Goal: Obtain resource: Download file/media

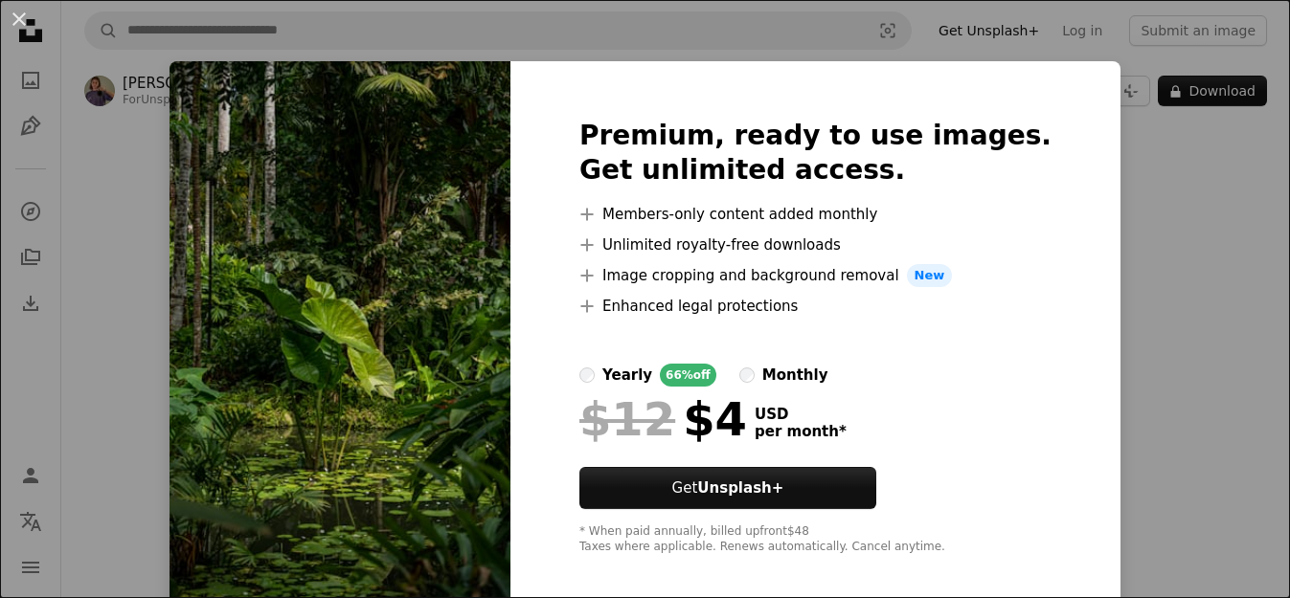
scroll to position [88, 0]
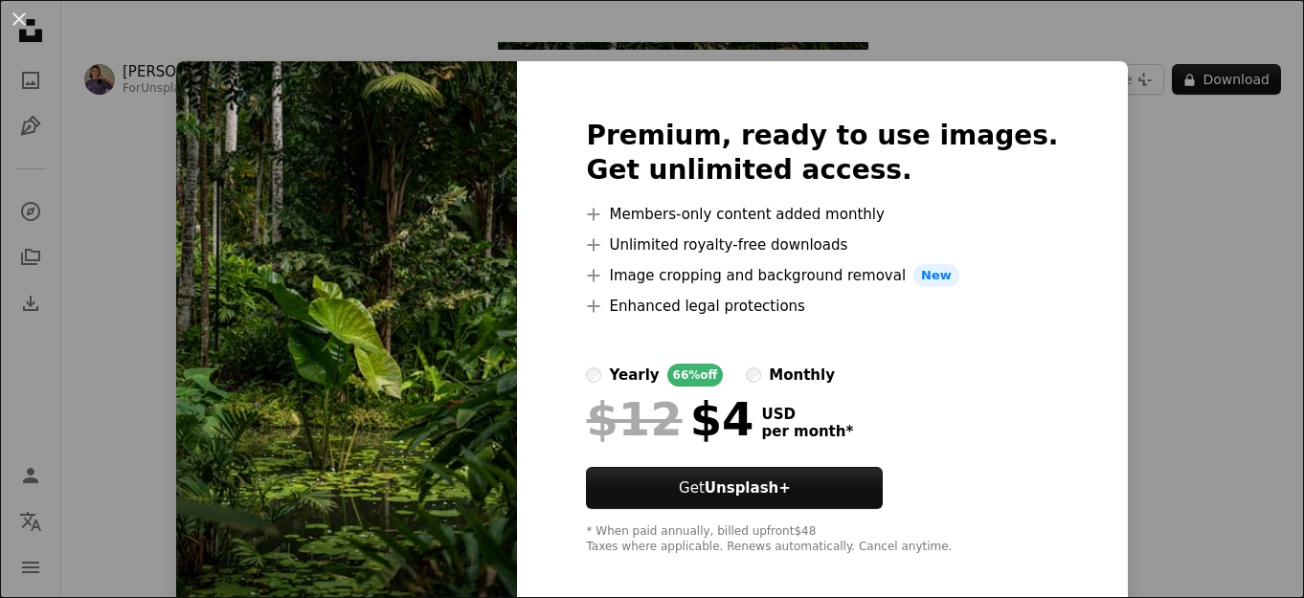
click at [295, 161] on img at bounding box center [346, 337] width 341 height 552
click at [1216, 185] on div "An X shape Premium, ready to use images. Get unlimited access. A plus sign Memb…" at bounding box center [652, 299] width 1304 height 598
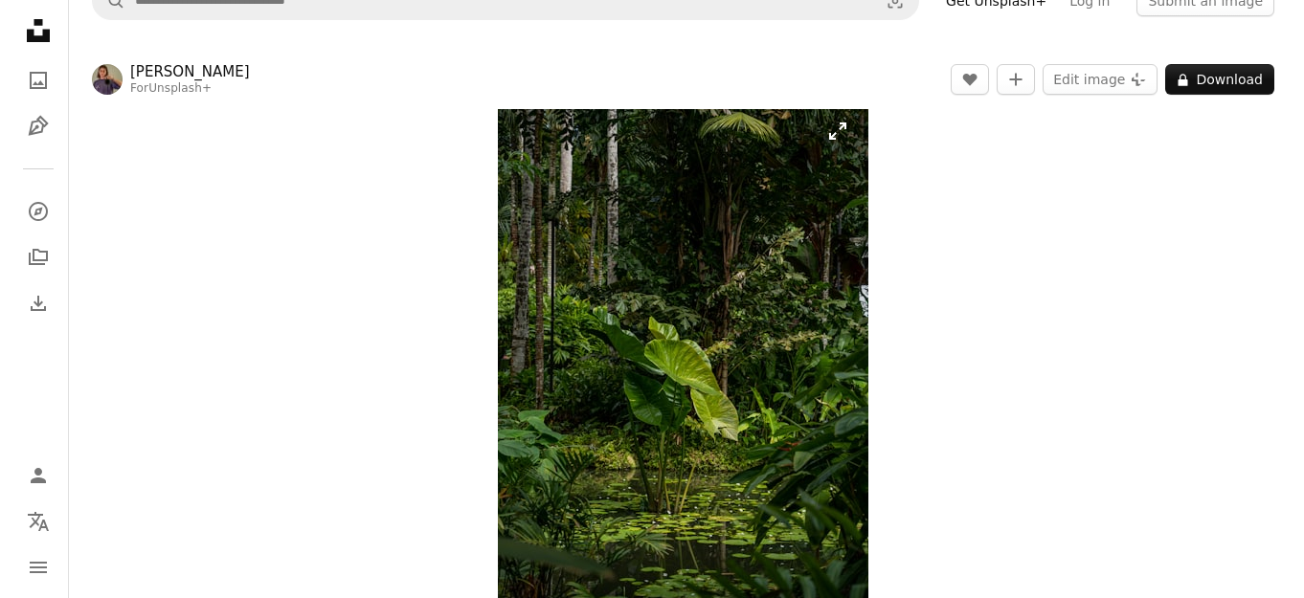
scroll to position [0, 0]
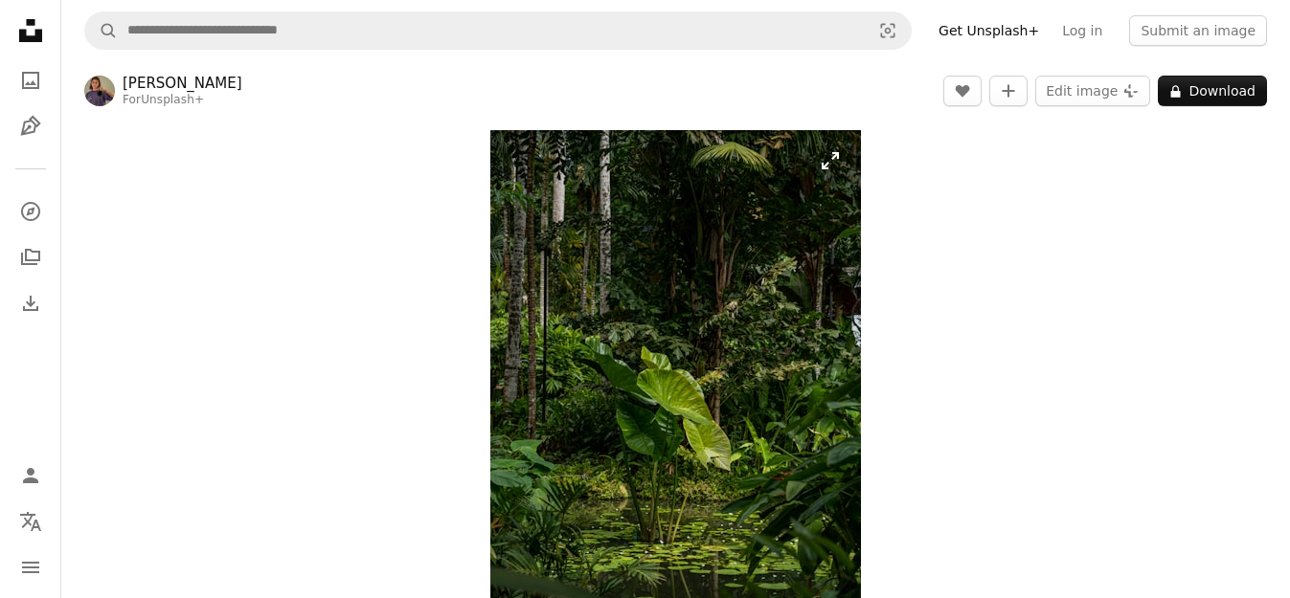
click at [503, 218] on img "Zoom in on this image" at bounding box center [675, 408] width 371 height 556
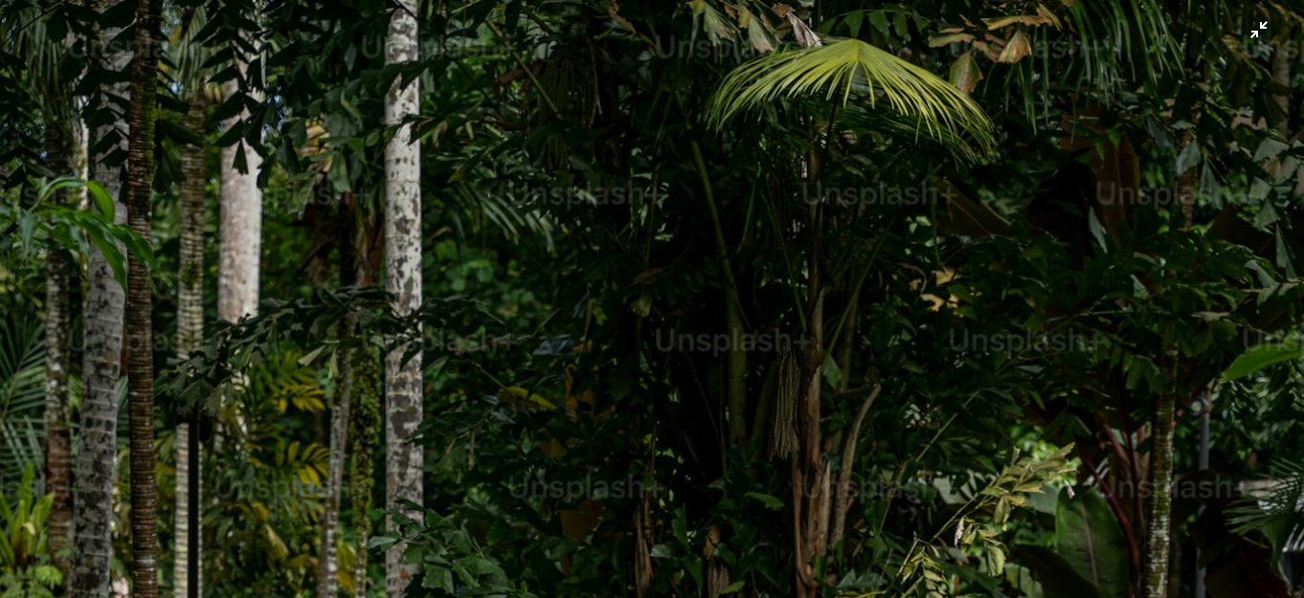
scroll to position [659, 0]
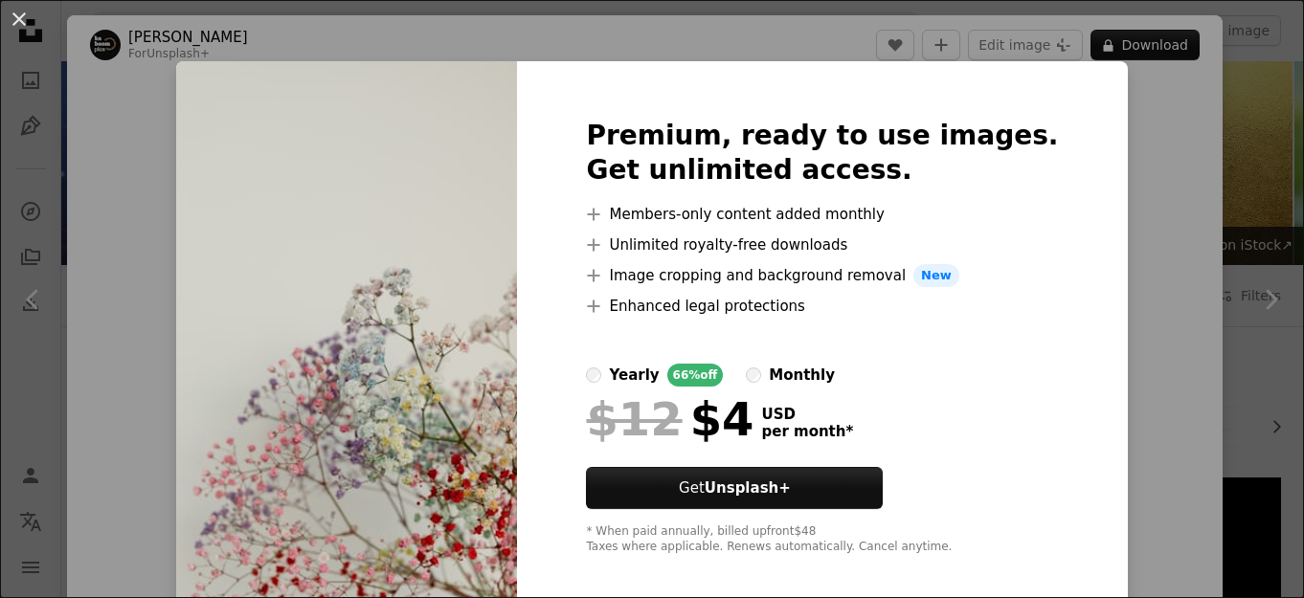
scroll to position [1053, 0]
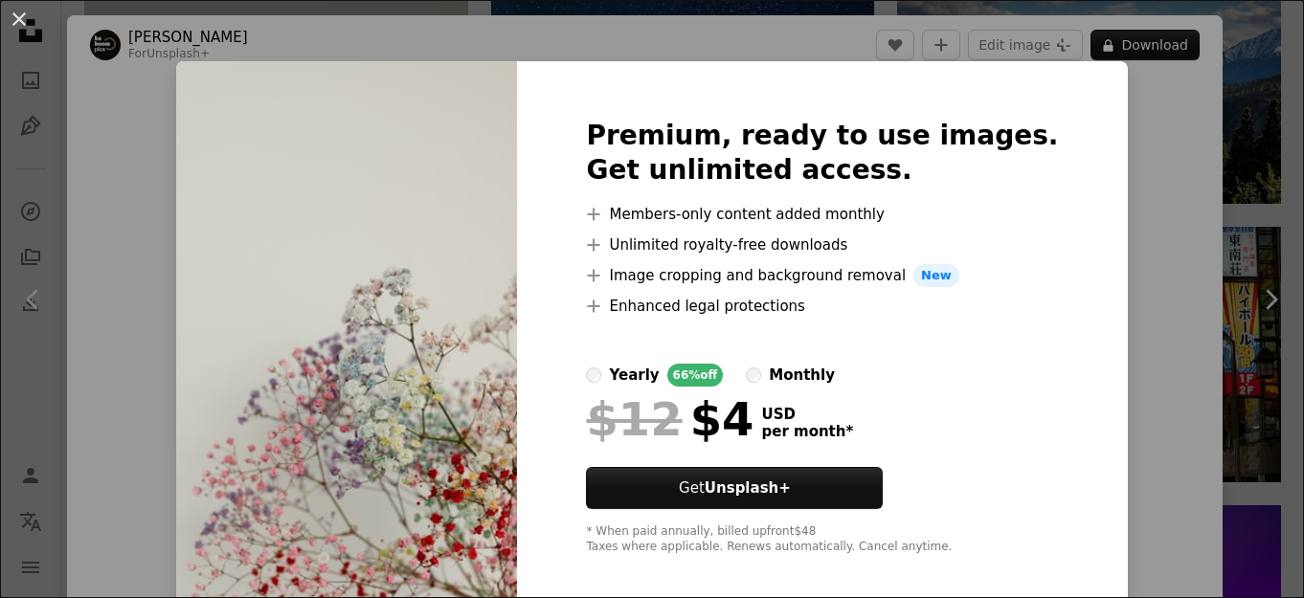
click at [1130, 122] on div "An X shape Premium, ready to use images. Get unlimited access. A plus sign Memb…" at bounding box center [652, 299] width 1304 height 598
